Goal: Navigation & Orientation: Find specific page/section

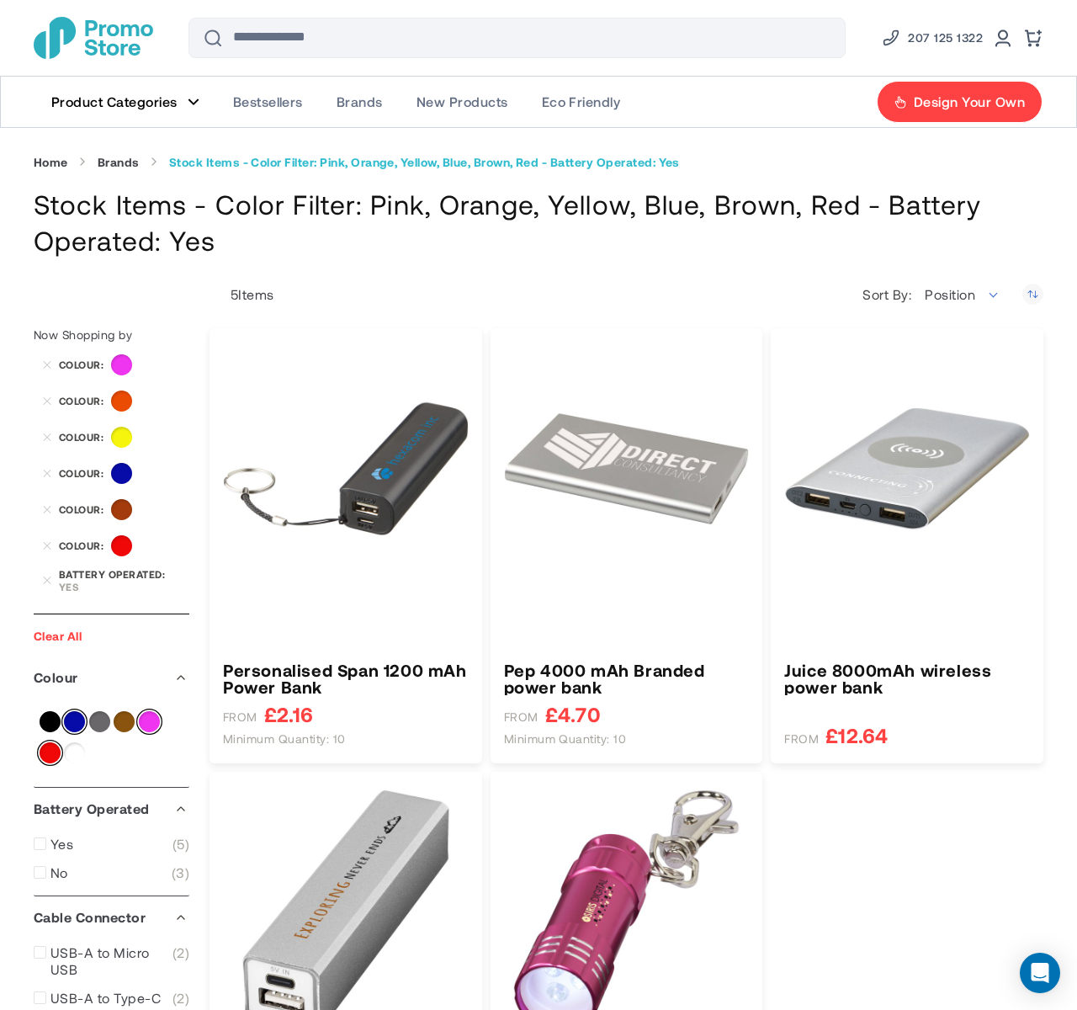
scroll to position [1832, 0]
